Goal: Information Seeking & Learning: Learn about a topic

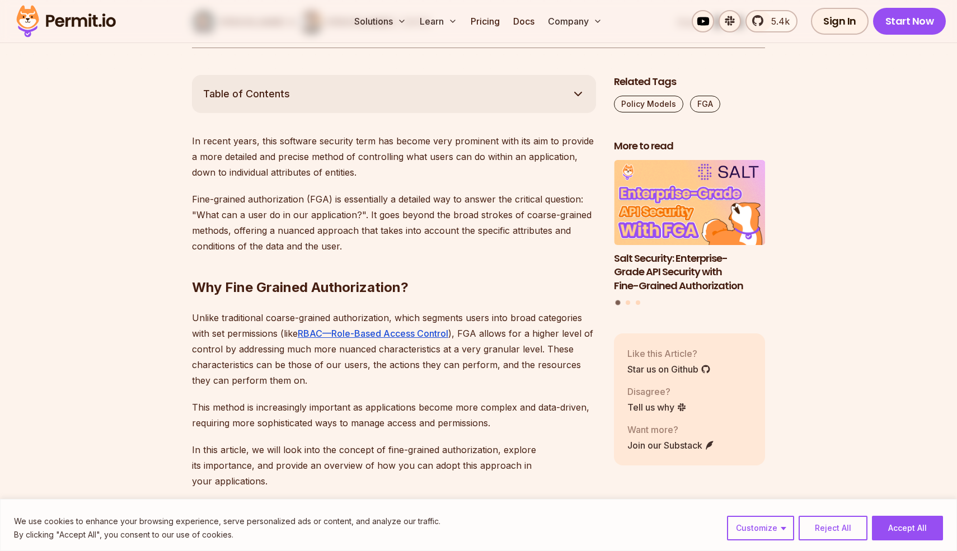
scroll to position [559, 0]
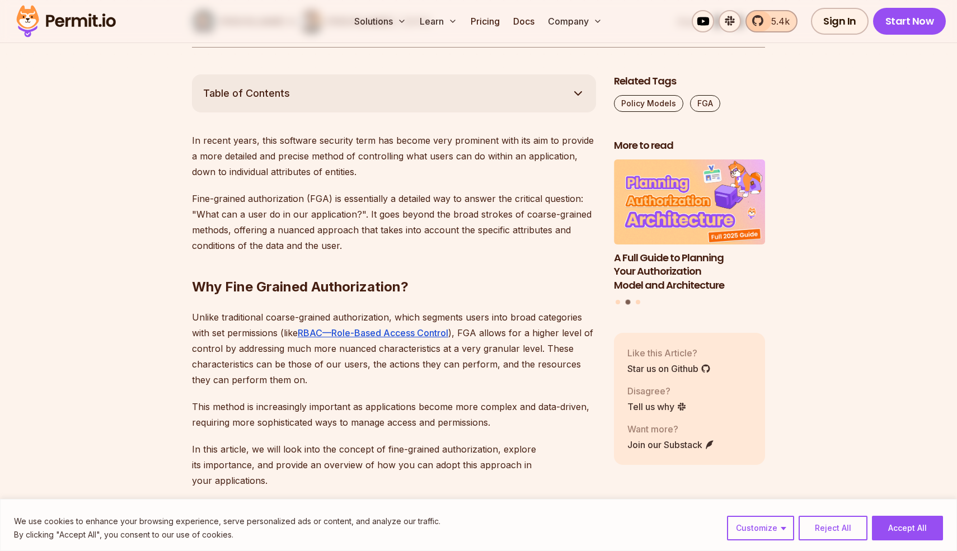
click at [782, 27] on link "5.4k" at bounding box center [771, 21] width 52 height 22
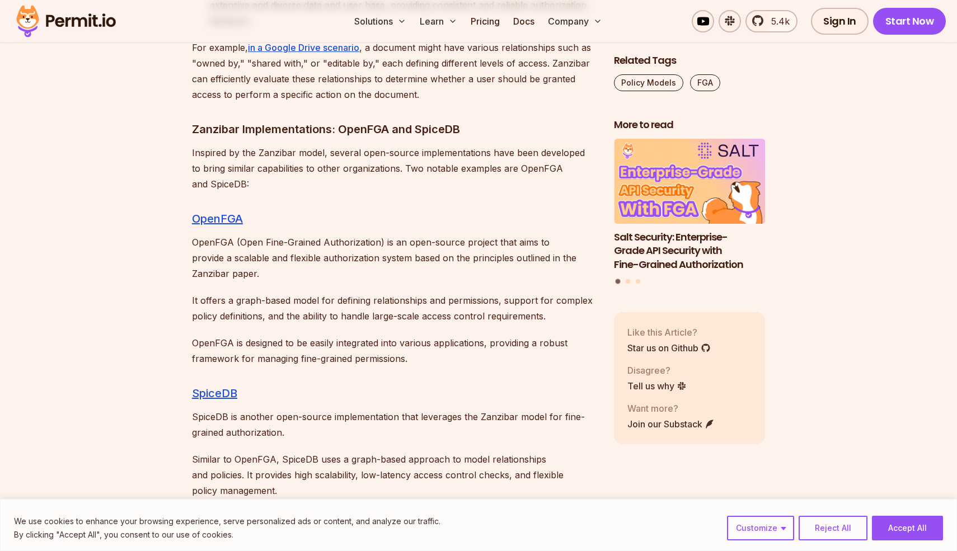
scroll to position [5553, 0]
click at [212, 210] on link "OpenFGA" at bounding box center [217, 216] width 51 height 13
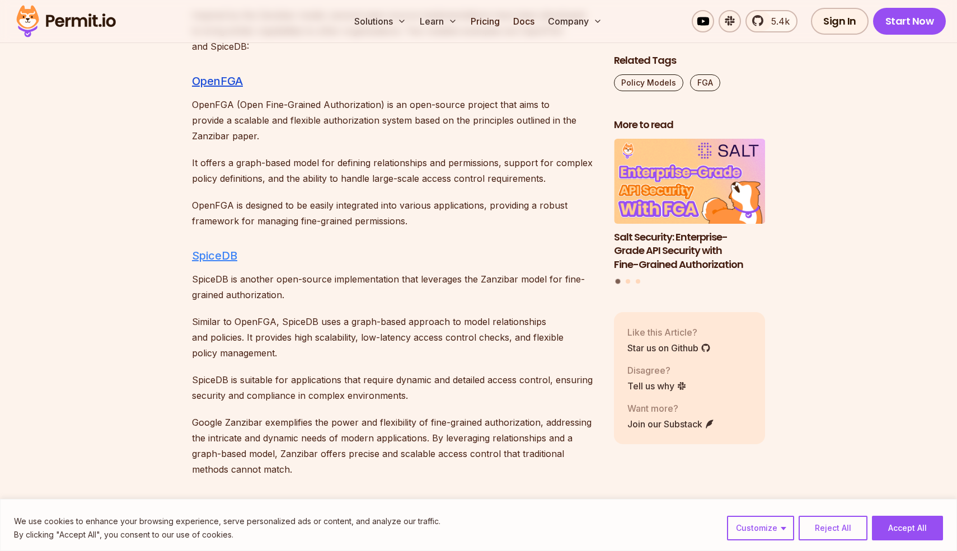
click at [223, 249] on link "SpiceDB" at bounding box center [214, 255] width 45 height 13
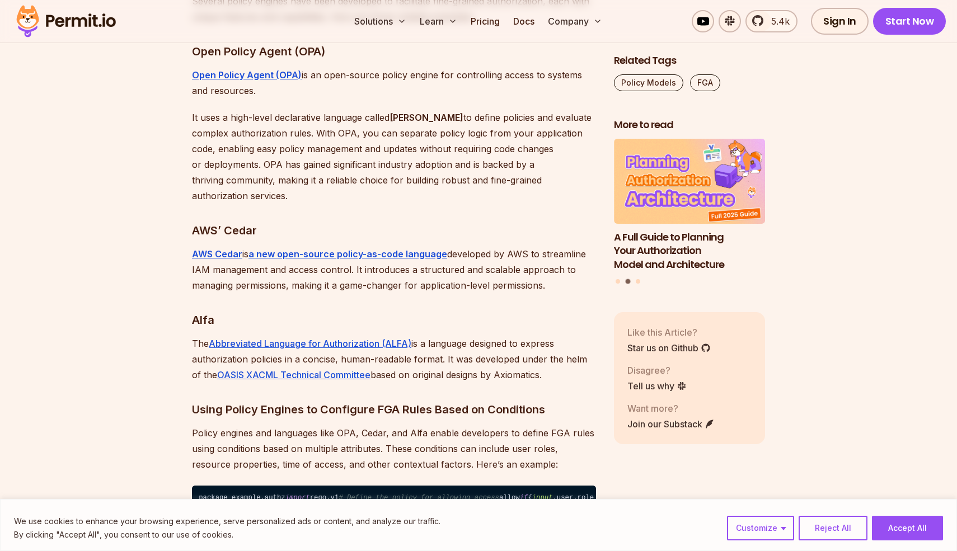
scroll to position [6888, 0]
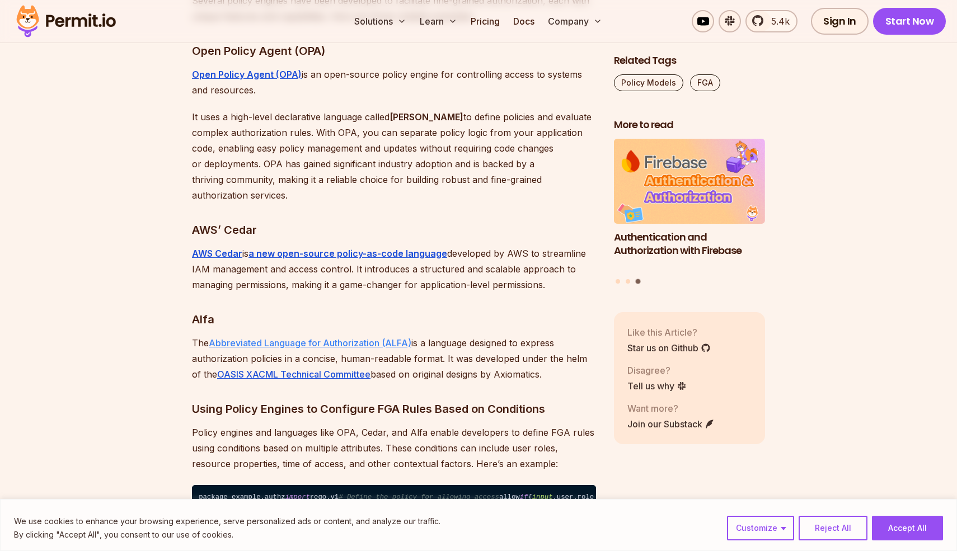
click at [258, 337] on link "Abbreviated Language for Authorization (ALFA)" at bounding box center [310, 342] width 203 height 11
click at [220, 248] on strong "AWS Cedar" at bounding box center [217, 253] width 50 height 11
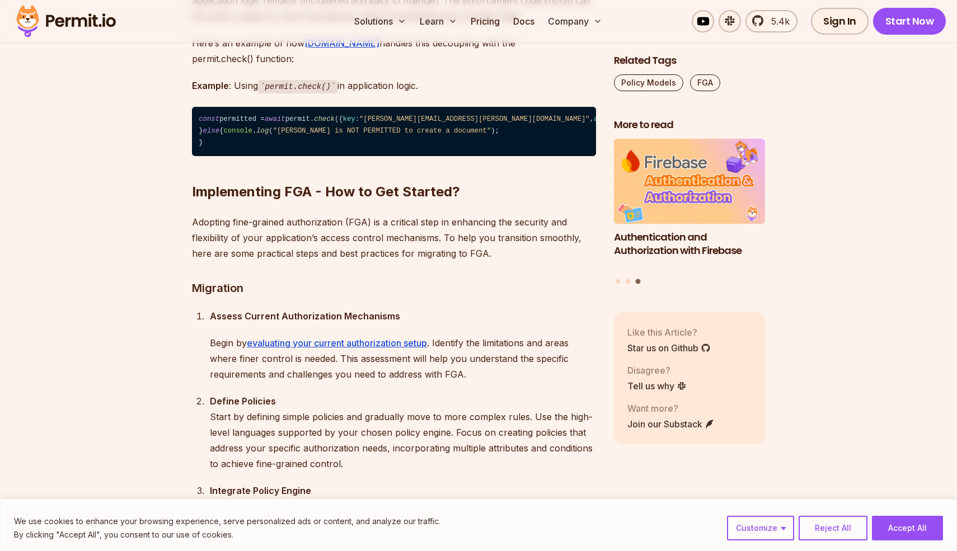
scroll to position [8212, 0]
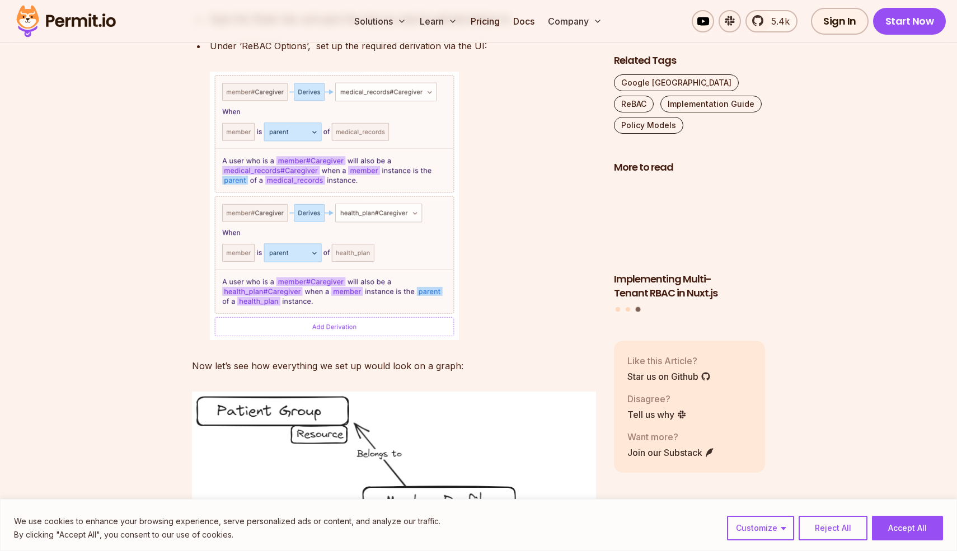
scroll to position [5977, 0]
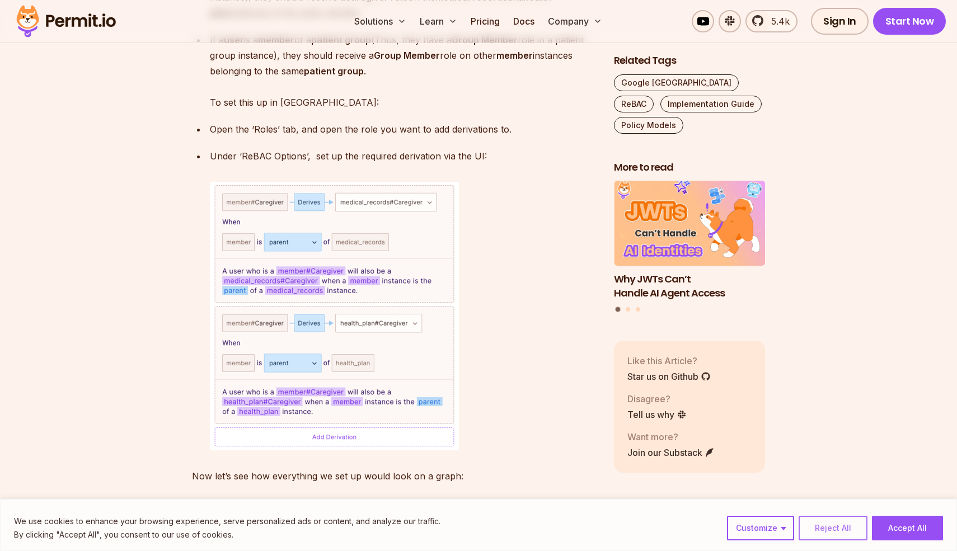
click at [854, 527] on button "Reject All" at bounding box center [832, 528] width 69 height 25
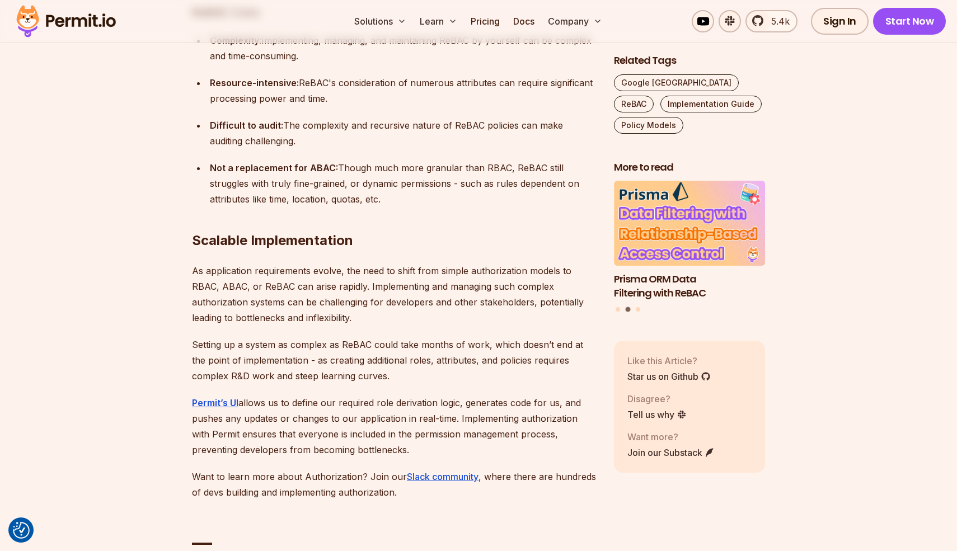
scroll to position [8328, 0]
